Goal: Check status: Check status

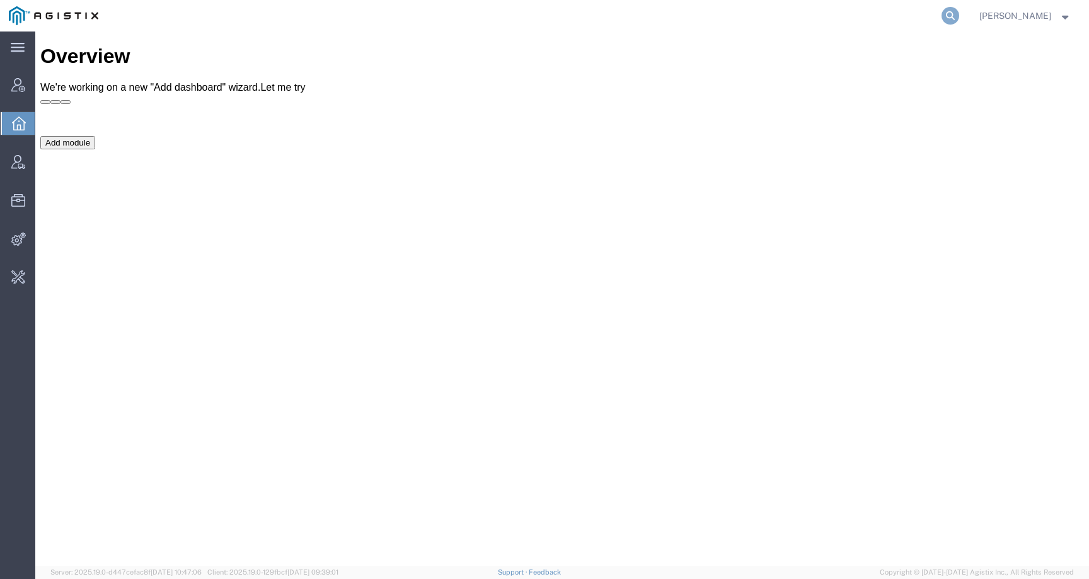
click at [959, 16] on icon at bounding box center [951, 16] width 18 height 18
click at [929, 16] on input "search" at bounding box center [749, 16] width 383 height 30
paste input "SLAX01050538"
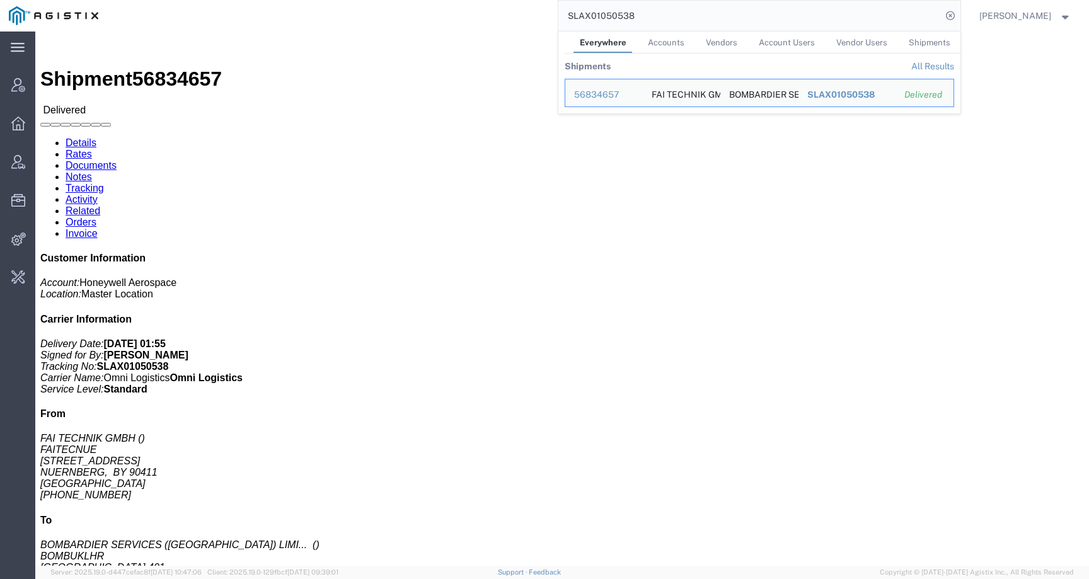
drag, startPoint x: 657, startPoint y: 14, endPoint x: 533, endPoint y: 16, distance: 123.5
click at [532, 16] on div "SLAX01050538 Everywhere Accounts Vendors Account Users Vendor Users Shipments S…" at bounding box center [533, 16] width 853 height 32
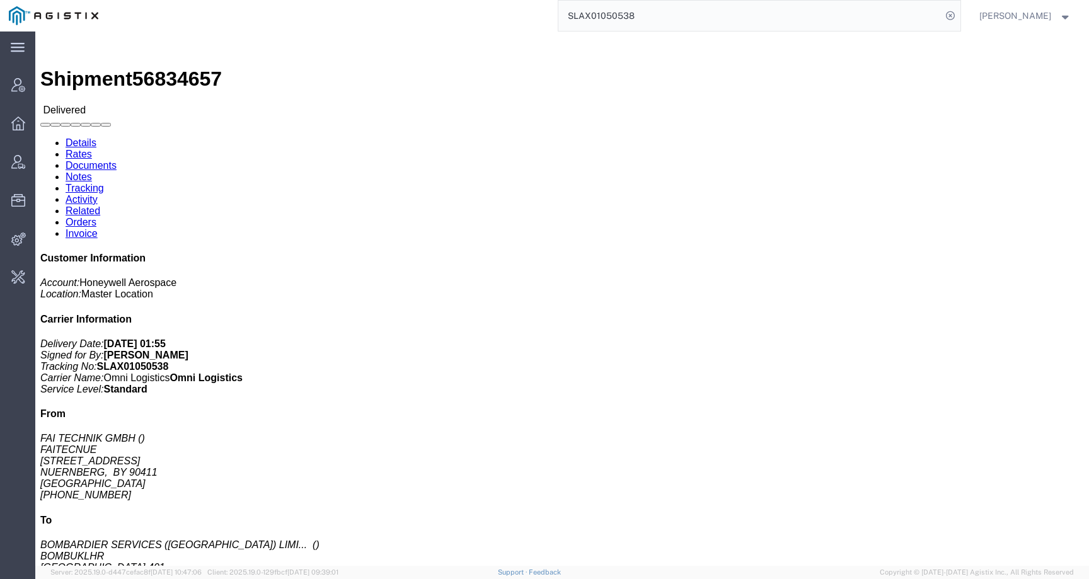
paste input "1401"
type input "SLAX01051401"
